Goal: Navigation & Orientation: Find specific page/section

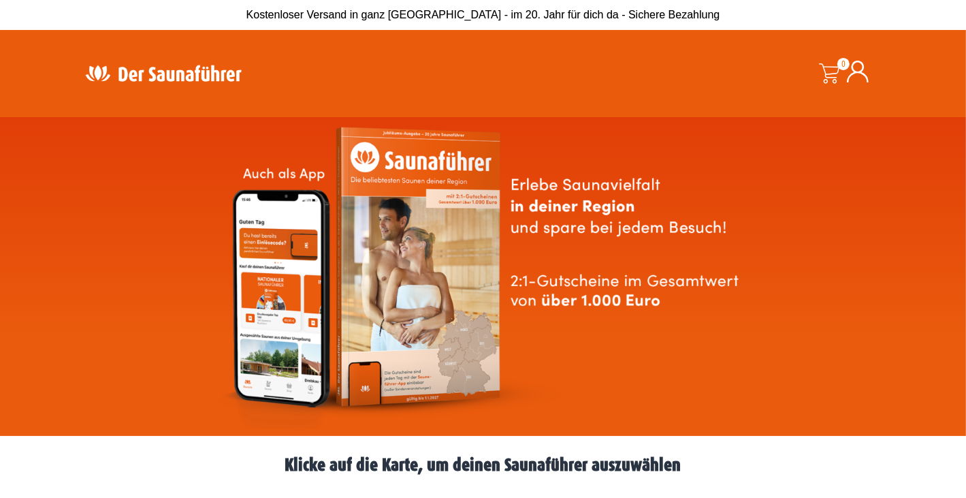
drag, startPoint x: 855, startPoint y: 0, endPoint x: 594, endPoint y: 135, distance: 294.4
click at [594, 137] on img at bounding box center [483, 276] width 534 height 305
drag, startPoint x: 837, startPoint y: 2, endPoint x: 587, endPoint y: 152, distance: 291.2
click at [586, 152] on img at bounding box center [483, 276] width 534 height 305
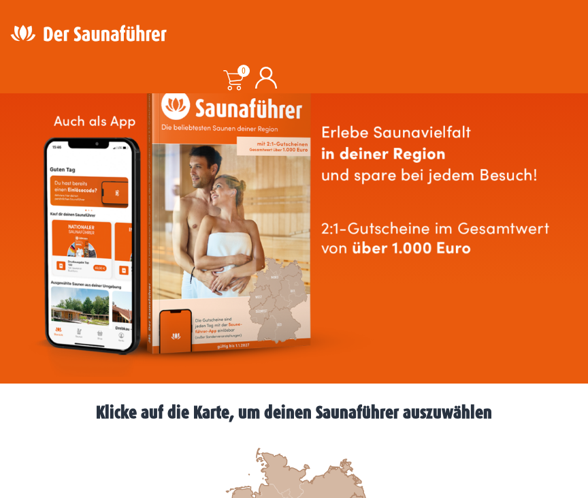
scroll to position [204, 0]
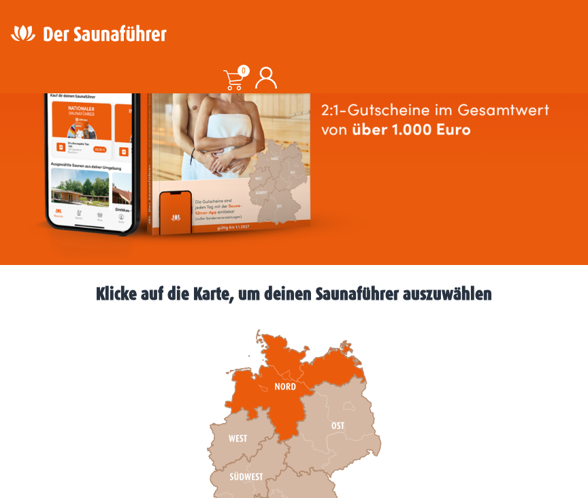
click at [303, 378] on icon at bounding box center [295, 387] width 141 height 114
